Goal: Task Accomplishment & Management: Use online tool/utility

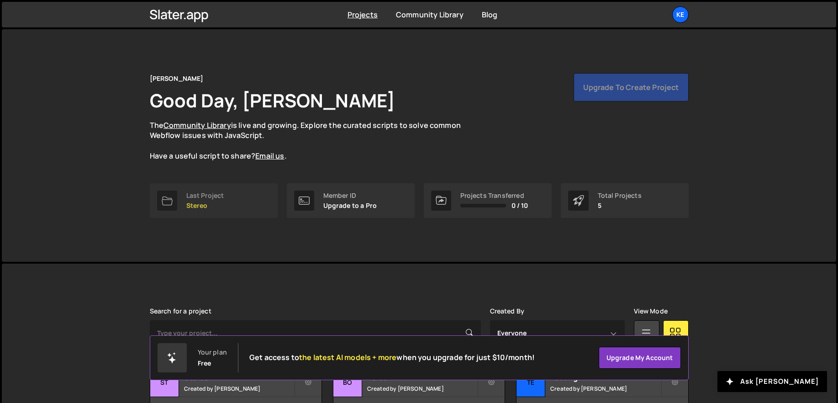
click at [210, 199] on div "Last Project" at bounding box center [205, 195] width 38 height 7
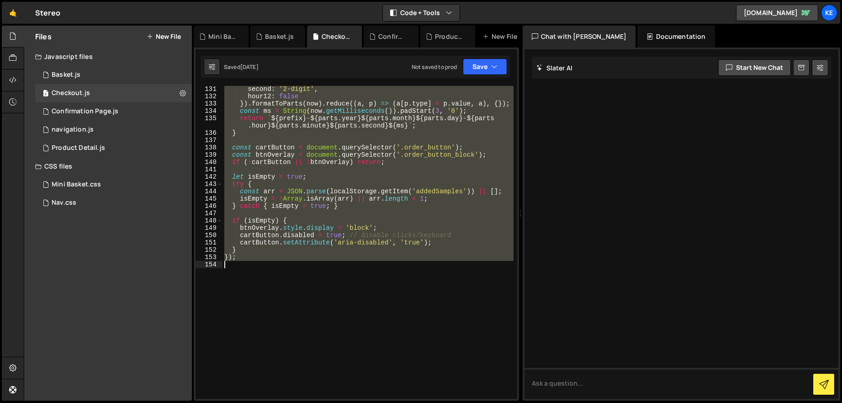
scroll to position [1038, 0]
drag, startPoint x: 225, startPoint y: 90, endPoint x: 460, endPoint y: 327, distance: 333.9
click at [460, 327] on div "second : '2-digit' , hour12 : false }) . formatToParts ( now ) . reduce (( a , …" at bounding box center [367, 248] width 291 height 327
type textarea "});"
click at [271, 286] on div "second : '2-digit' , hour12 : false }) . formatToParts ( now ) . reduce (( a , …" at bounding box center [367, 242] width 291 height 313
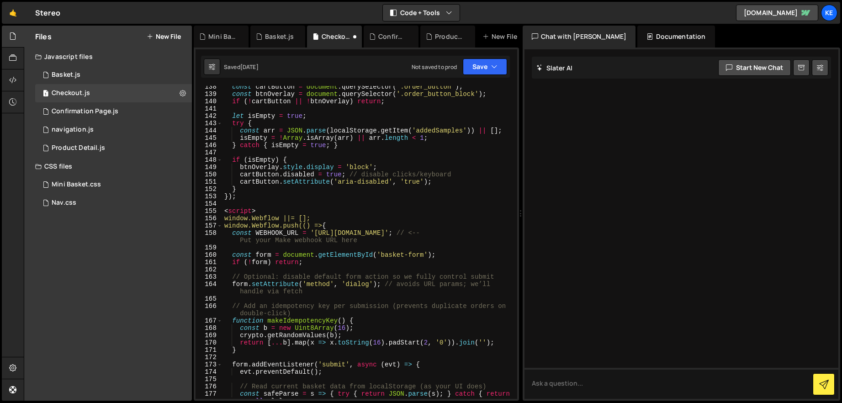
scroll to position [1055, 0]
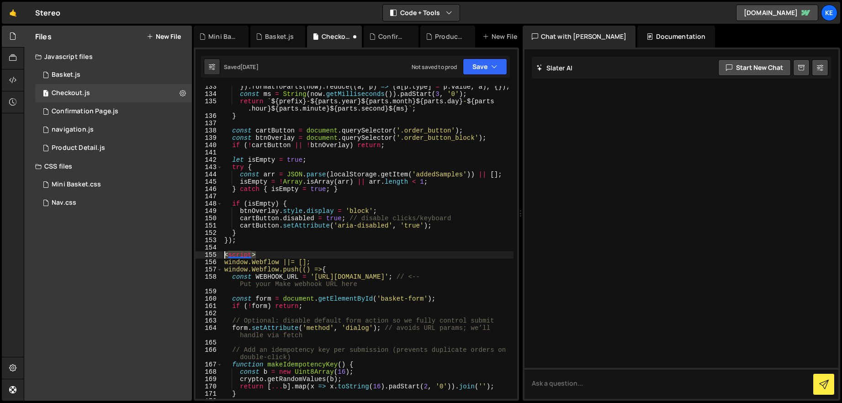
drag, startPoint x: 259, startPoint y: 255, endPoint x: 202, endPoint y: 258, distance: 57.2
click at [202, 258] on div "133 134 135 136 137 138 139 140 141 142 143 144 145 146 147 148 149 150 151 152…" at bounding box center [356, 242] width 322 height 313
type textarea "<script>"
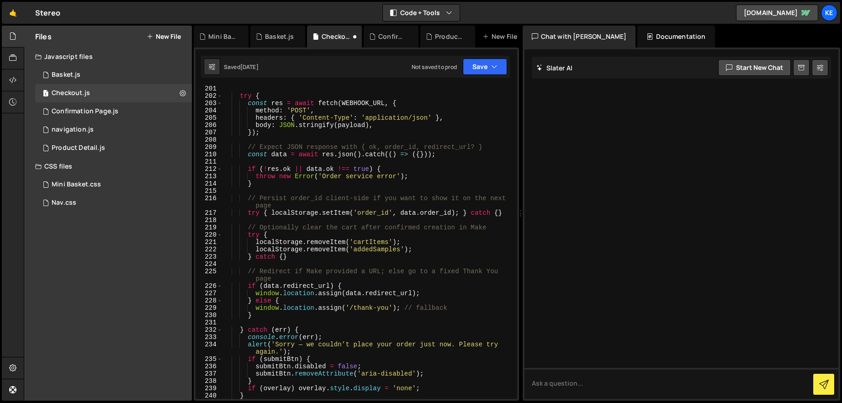
scroll to position [1784, 0]
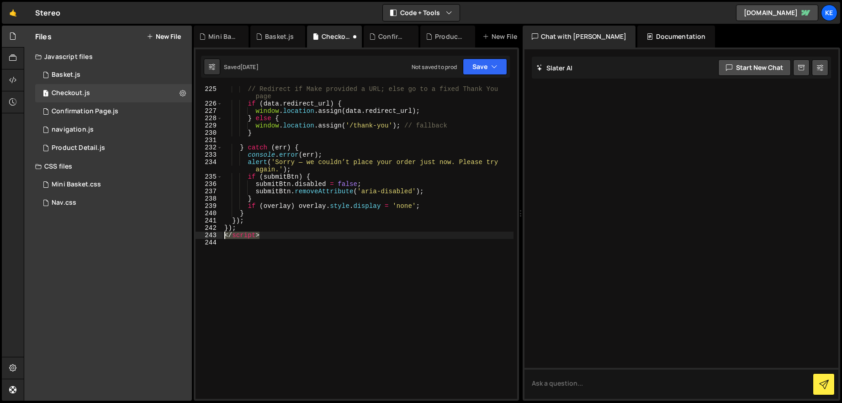
drag, startPoint x: 264, startPoint y: 237, endPoint x: 213, endPoint y: 235, distance: 50.7
click at [213, 235] on div "225 226 227 228 229 230 231 232 233 234 235 236 237 238 239 240 241 242 243 244…" at bounding box center [356, 242] width 322 height 313
type textarea "</script>"
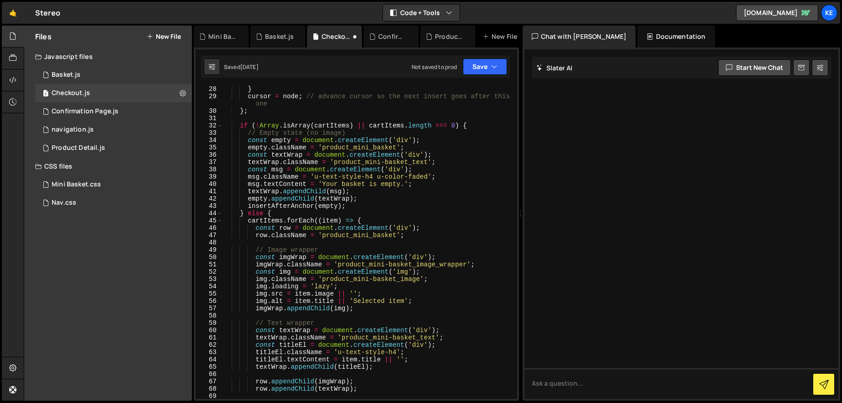
scroll to position [0, 0]
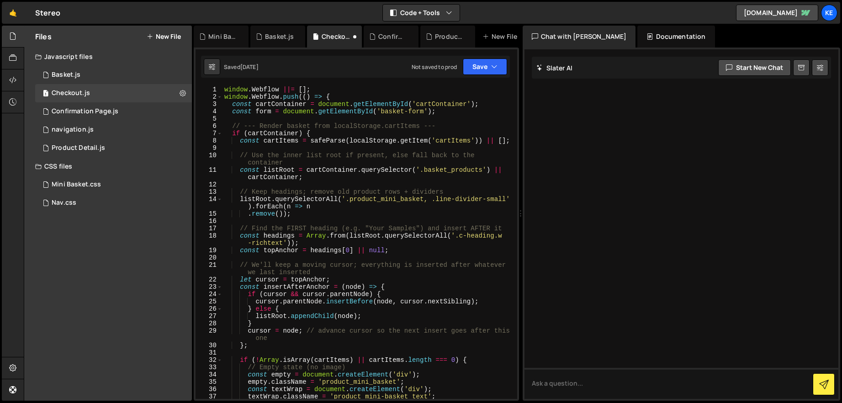
click at [223, 89] on div "window . Webflow ||= [ ] ; window . Webflow . push (( ) => { const cartContaine…" at bounding box center [367, 249] width 291 height 327
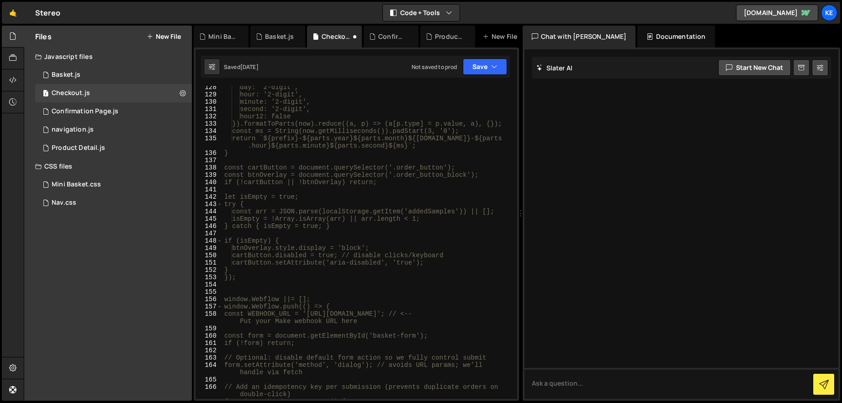
scroll to position [1134, 0]
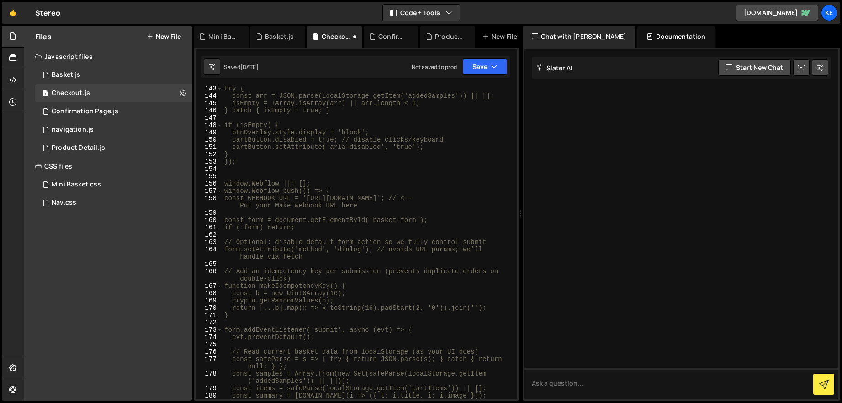
click at [255, 158] on div "try { const arr = JSON.parse(localStorage.getItem('addedSamples')) || []; isEmp…" at bounding box center [367, 248] width 291 height 327
type textarea "});"
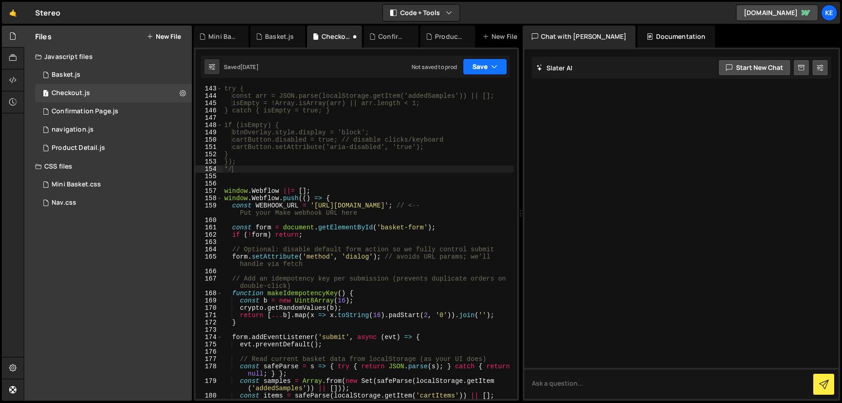
click at [485, 67] on button "Save" at bounding box center [485, 66] width 44 height 16
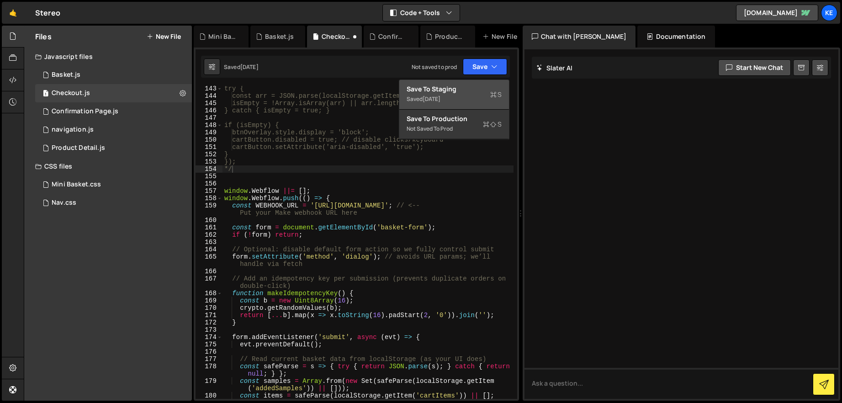
click at [445, 94] on div "Saved [DATE]" at bounding box center [453, 99] width 95 height 11
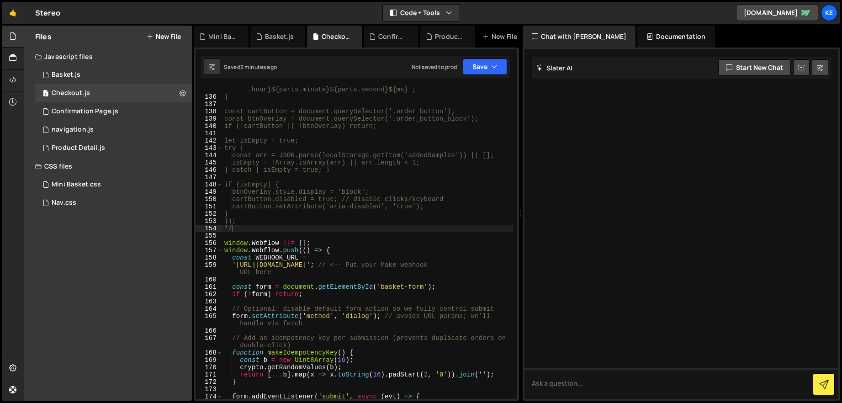
scroll to position [951, 0]
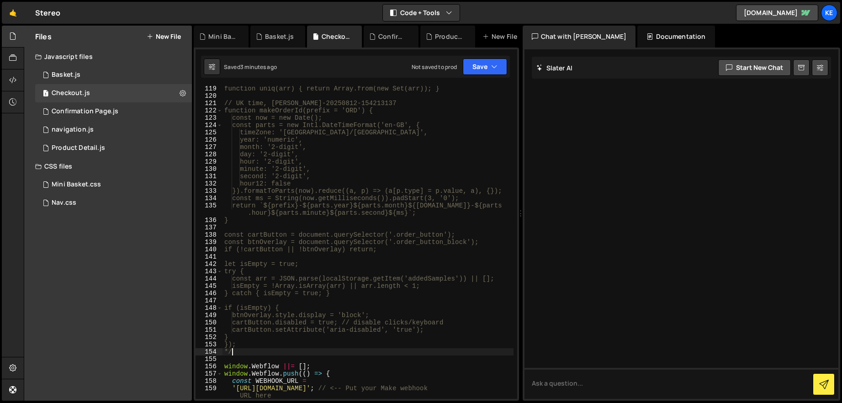
click at [254, 353] on div "function uniq(arr) { return Array.from(new Set(arr)); } // UK time, e.g. ORD-20…" at bounding box center [367, 248] width 291 height 327
type textarea "*"
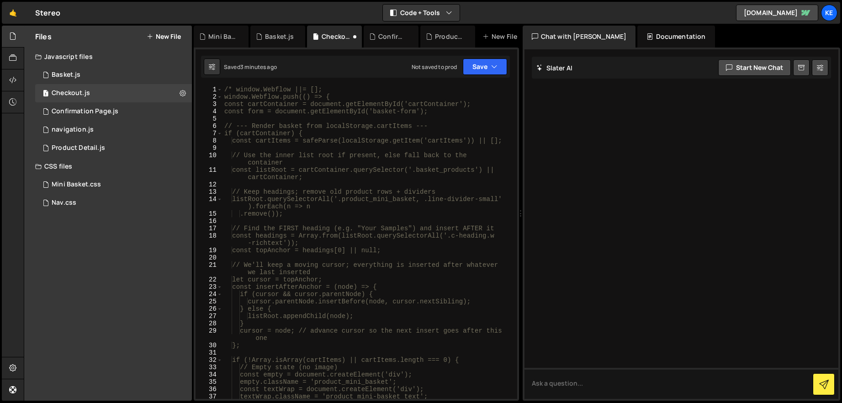
scroll to position [0, 0]
drag, startPoint x: 234, startPoint y: 91, endPoint x: 198, endPoint y: 91, distance: 36.1
click at [198, 91] on div "}); 1 2 3 4 5 6 7 8 9 10 11 12 13 14 15 16 17 18 19 20 21 22 23 24 25 26 27 28 …" at bounding box center [356, 242] width 322 height 313
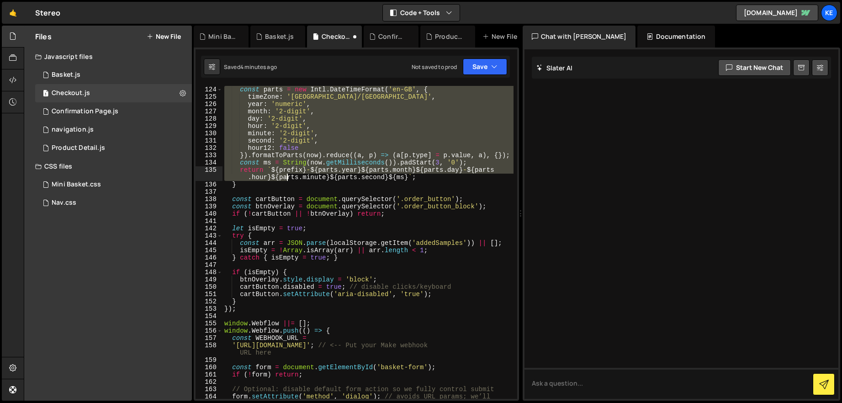
scroll to position [1092, 0]
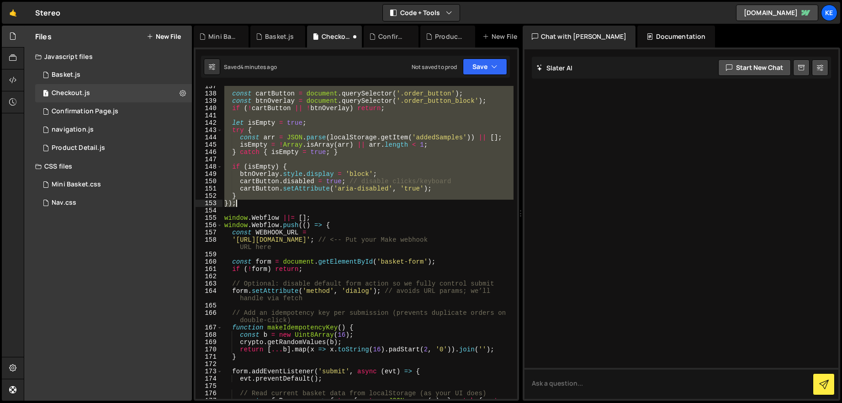
drag, startPoint x: 225, startPoint y: 89, endPoint x: 290, endPoint y: 201, distance: 129.3
click at [290, 201] on div "const cartButton = document . querySelector ( '.order_button' ) ; const btnOver…" at bounding box center [367, 250] width 291 height 335
type textarea "} });"
click at [259, 213] on div "const cartButton = document . querySelector ( '.order_button' ) ; const btnOver…" at bounding box center [367, 250] width 291 height 335
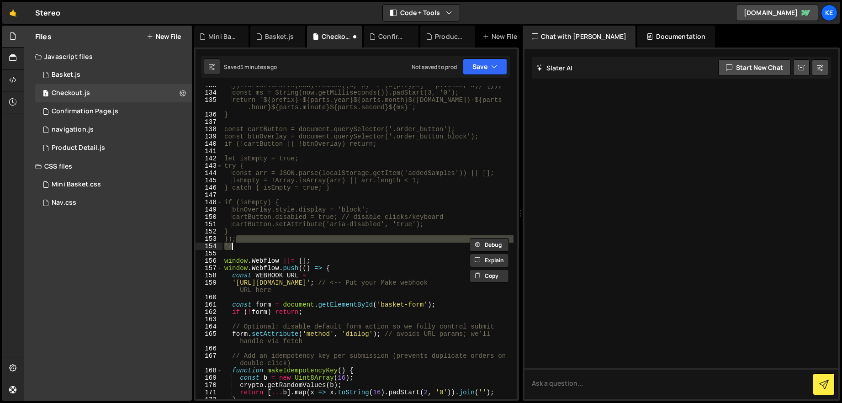
scroll to position [1057, 0]
click at [233, 266] on div "}).formatToParts(now).reduce((a, p) => (a[p.type] = p.value, a), {}); const ms …" at bounding box center [367, 245] width 291 height 327
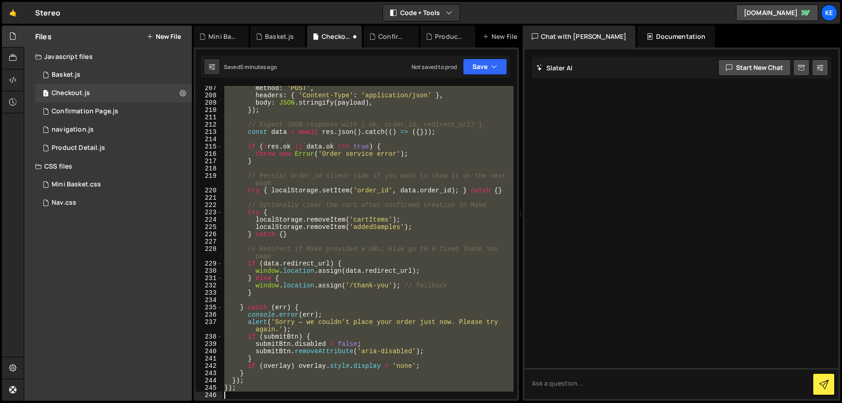
scroll to position [1646, 0]
drag, startPoint x: 226, startPoint y: 262, endPoint x: 477, endPoint y: 441, distance: 309.1
click at [477, 402] on html "Projects [GEOGRAPHIC_DATA] Blog Ke Projects Your Teams Account Upgrade Logout" at bounding box center [421, 201] width 842 height 403
type textarea "});"
paste textarea
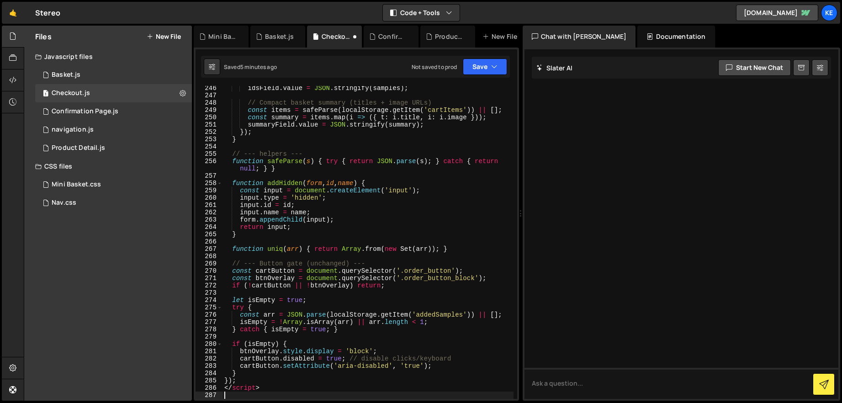
scroll to position [1960, 0]
click at [486, 62] on button "Save" at bounding box center [485, 66] width 44 height 16
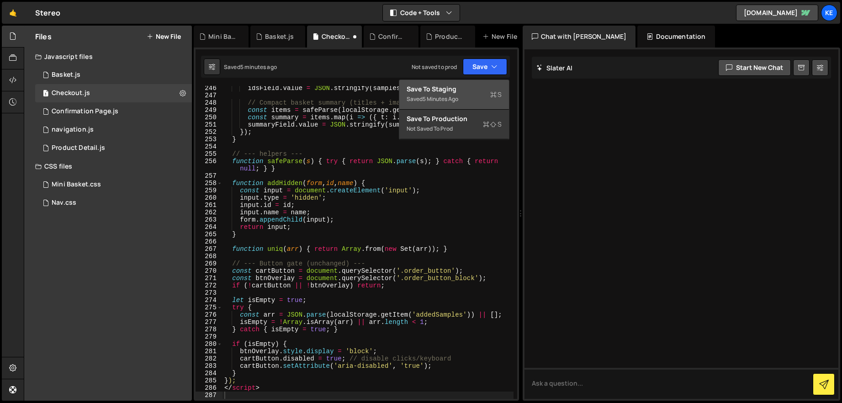
click at [464, 94] on div "Saved 5 minutes ago" at bounding box center [453, 99] width 95 height 11
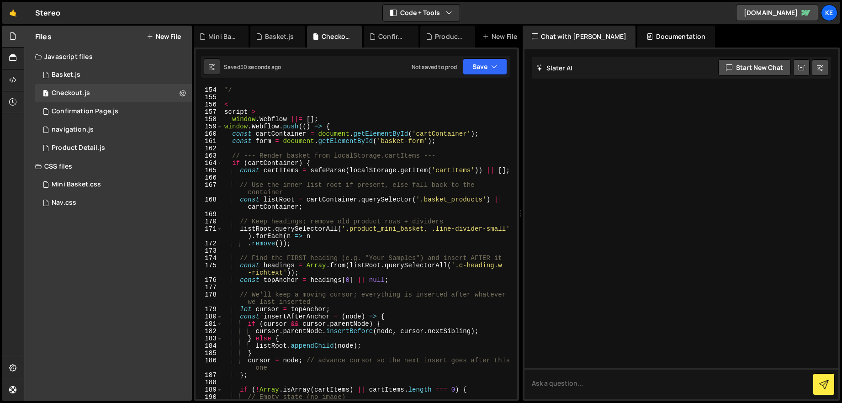
scroll to position [1184, 0]
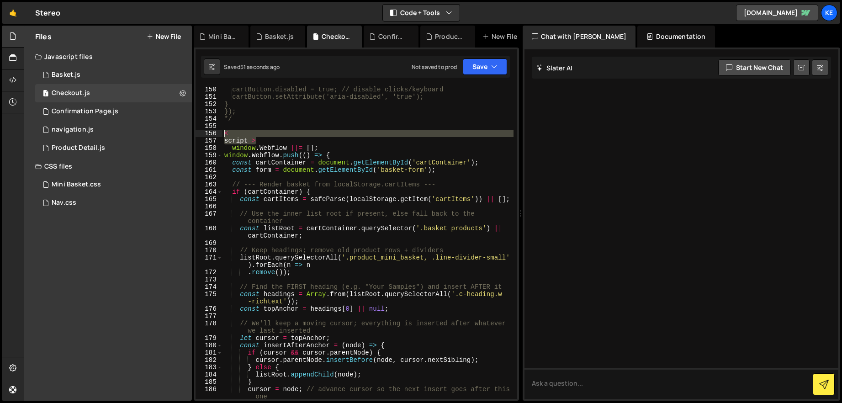
drag, startPoint x: 262, startPoint y: 142, endPoint x: 221, endPoint y: 132, distance: 42.0
click at [221, 132] on div "script > 150 151 152 153 154 155 156 157 158 159 160 161 162 163 164 165 166 16…" at bounding box center [356, 242] width 322 height 313
type textarea "< script >"
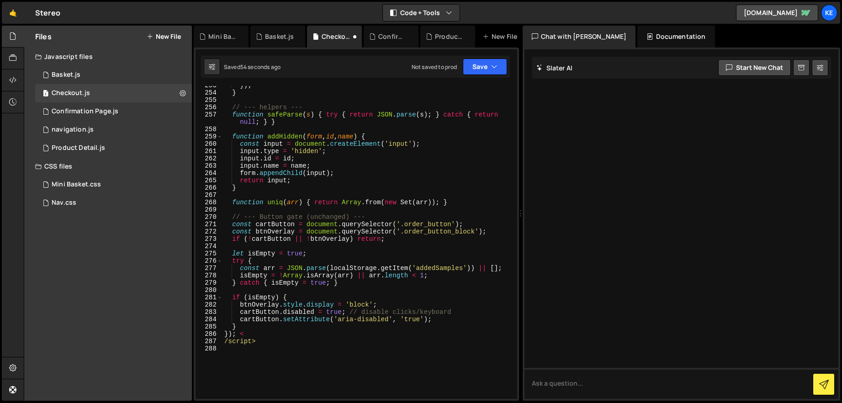
scroll to position [2120, 0]
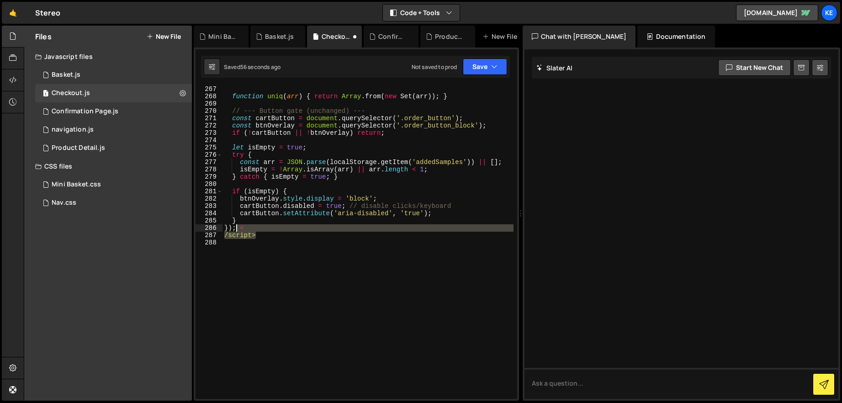
drag, startPoint x: 259, startPoint y: 237, endPoint x: 238, endPoint y: 228, distance: 22.9
click at [238, 228] on div "function uniq ( arr ) { return Array . from ( new Set ( arr )) ; } // --- Butto…" at bounding box center [367, 248] width 291 height 327
type textarea "});"
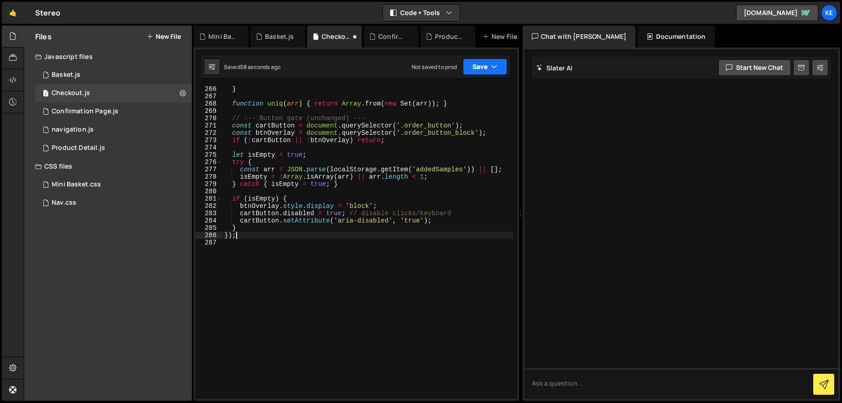
click at [478, 68] on button "Save" at bounding box center [485, 66] width 44 height 16
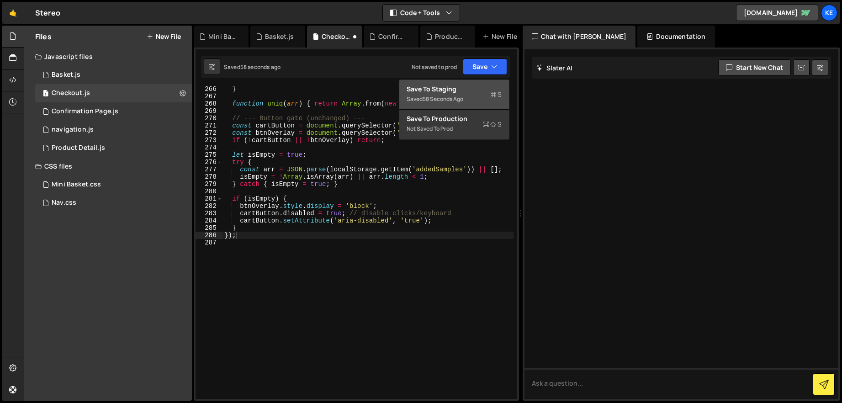
click at [463, 83] on button "Save to Staging S Saved 58 seconds ago" at bounding box center [454, 95] width 110 height 30
